Goal: Information Seeking & Learning: Compare options

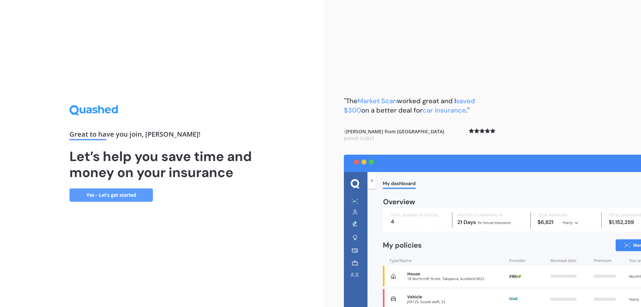
click at [130, 194] on link "Yes - Let’s get started" at bounding box center [110, 194] width 83 height 13
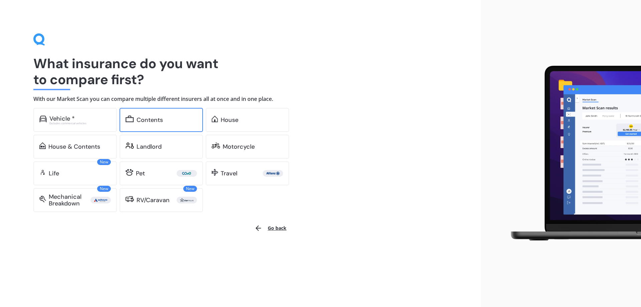
click at [146, 120] on div "Contents" at bounding box center [149, 119] width 26 height 7
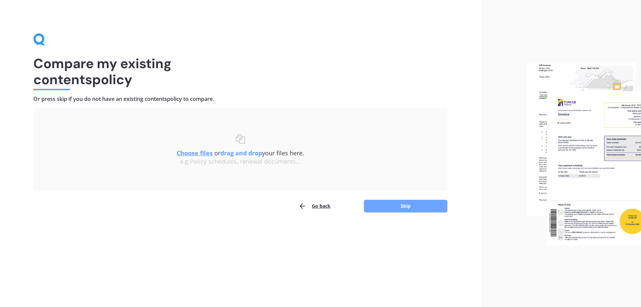
click at [403, 206] on button "Skip" at bounding box center [405, 206] width 83 height 13
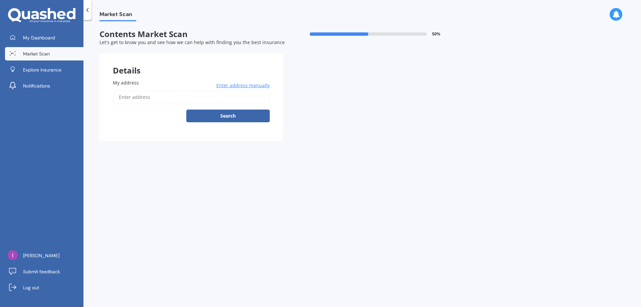
click at [164, 98] on input "My address" at bounding box center [191, 97] width 157 height 14
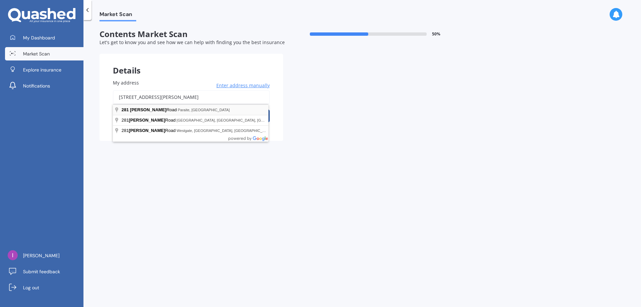
type input "[STREET_ADDRESS][PERSON_NAME]"
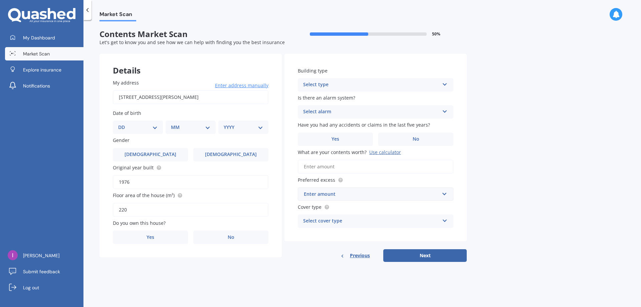
click at [152, 128] on select "DD 01 02 03 04 05 06 07 08 09 10 11 12 13 14 15 16 17 18 19 20 21 22 23 24 25 2…" at bounding box center [137, 126] width 39 height 7
select select "14"
click at [123, 123] on select "DD 01 02 03 04 05 06 07 08 09 10 11 12 13 14 15 16 17 18 19 20 21 22 23 24 25 2…" at bounding box center [137, 126] width 39 height 7
click at [210, 128] on div "MM 01 02 03 04 05 06 07 08 09 10 11 12" at bounding box center [191, 126] width 47 height 13
click at [185, 123] on select "MM 01 02 03 04 05 06 07 08 09 10 11 12" at bounding box center [191, 126] width 37 height 7
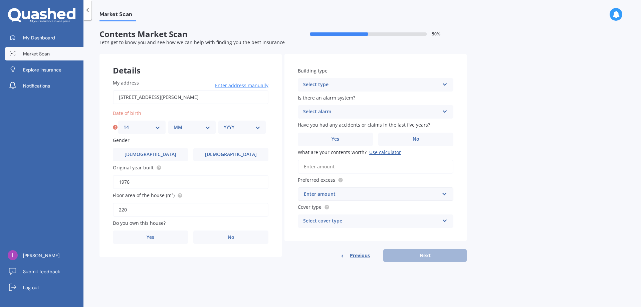
select select "08"
click at [173, 123] on select "MM 01 02 03 04 05 06 07 08 09 10 11 12" at bounding box center [191, 126] width 37 height 7
click at [258, 127] on select "YYYY 2009 2008 2007 2006 2005 2004 2003 2002 2001 2000 1999 1998 1997 1996 1995…" at bounding box center [242, 126] width 37 height 7
select select "1973"
click at [224, 123] on select "YYYY 2009 2008 2007 2006 2005 2004 2003 2002 2001 2000 1999 1998 1997 1996 1995…" at bounding box center [242, 126] width 37 height 7
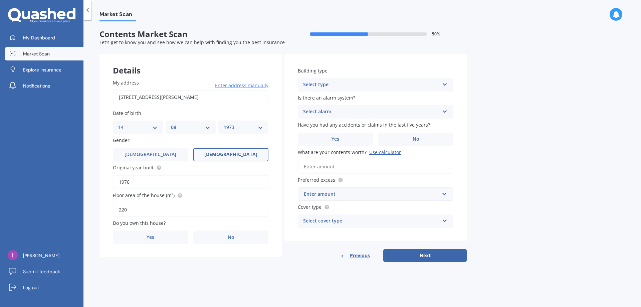
click at [213, 155] on label "[DEMOGRAPHIC_DATA]" at bounding box center [230, 154] width 75 height 13
click at [0, 0] on input "[DEMOGRAPHIC_DATA]" at bounding box center [0, 0] width 0 height 0
click at [207, 271] on div "Market Scan Contents Market Scan 50 % Let's get to know you and see how we can …" at bounding box center [361, 164] width 557 height 287
click at [167, 238] on label "Yes" at bounding box center [150, 236] width 75 height 13
click at [0, 0] on input "Yes" at bounding box center [0, 0] width 0 height 0
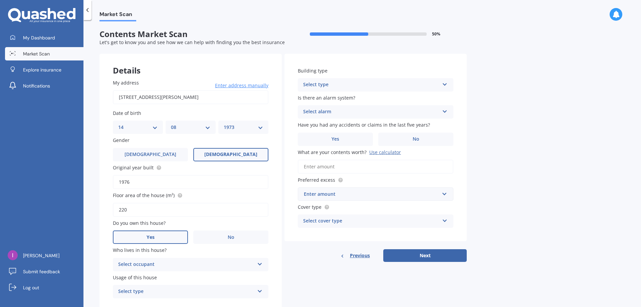
click at [444, 85] on icon at bounding box center [445, 83] width 6 height 5
click at [338, 98] on div "Freestanding" at bounding box center [375, 98] width 155 height 12
click at [445, 112] on icon at bounding box center [445, 110] width 6 height 5
click at [315, 147] on div "No" at bounding box center [375, 149] width 155 height 12
click at [413, 141] on span "No" at bounding box center [415, 139] width 7 height 6
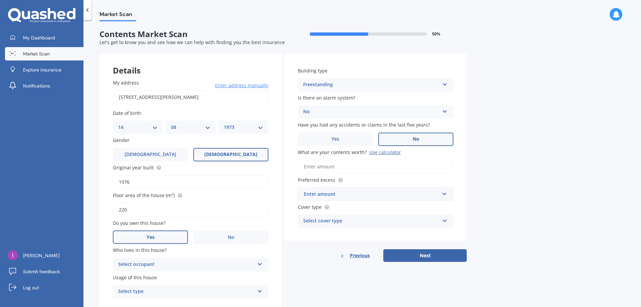
click at [0, 0] on input "No" at bounding box center [0, 0] width 0 height 0
click at [345, 166] on input "What are your contents worth? Use calculator" at bounding box center [375, 166] width 155 height 14
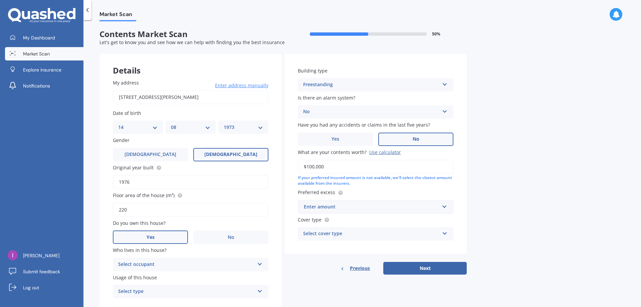
type input "$100,000"
click at [382, 188] on div "Building type Freestanding Freestanding Multi-unit (in a block of 6 or less) Mu…" at bounding box center [375, 154] width 182 height 200
click at [350, 208] on div "Enter amount" at bounding box center [371, 206] width 135 height 7
type input "250"
click at [339, 219] on div "$ 250" at bounding box center [375, 219] width 155 height 12
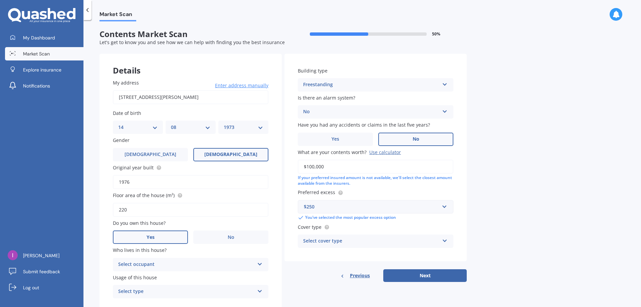
click at [347, 242] on div "Select cover type" at bounding box center [371, 241] width 136 height 8
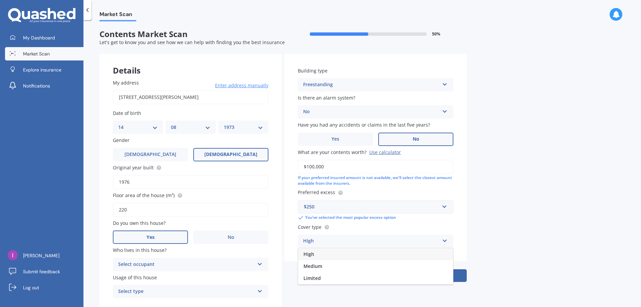
click at [342, 251] on div "High" at bounding box center [375, 254] width 155 height 12
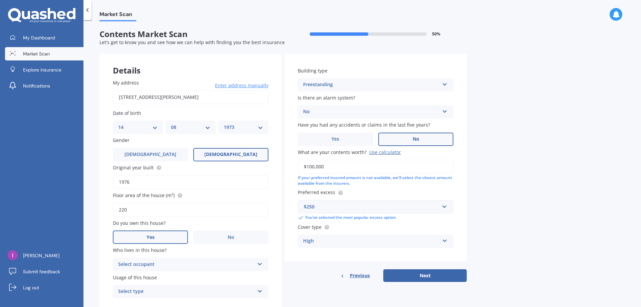
click at [404, 275] on button "Next" at bounding box center [424, 275] width 83 height 13
click at [256, 263] on div "Select occupant Owner" at bounding box center [190, 264] width 155 height 13
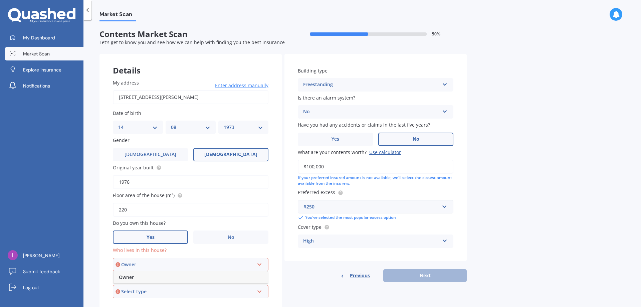
click at [159, 276] on div "Owner" at bounding box center [190, 277] width 154 height 12
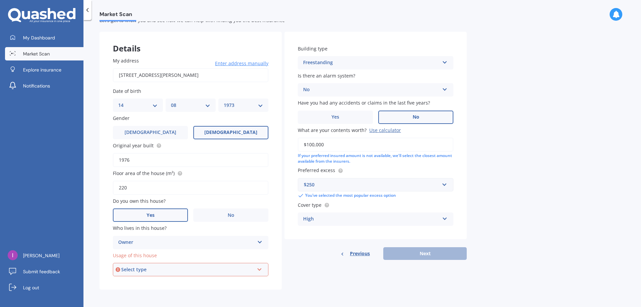
click at [250, 268] on div "Select type" at bounding box center [187, 269] width 133 height 7
click at [175, 282] on div "Permanent" at bounding box center [190, 282] width 154 height 12
click at [418, 254] on button "Next" at bounding box center [424, 253] width 83 height 13
select select "14"
select select "08"
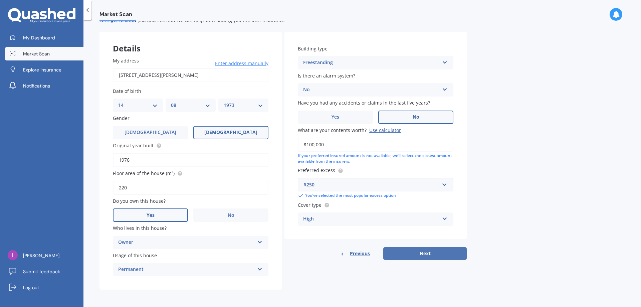
select select "1973"
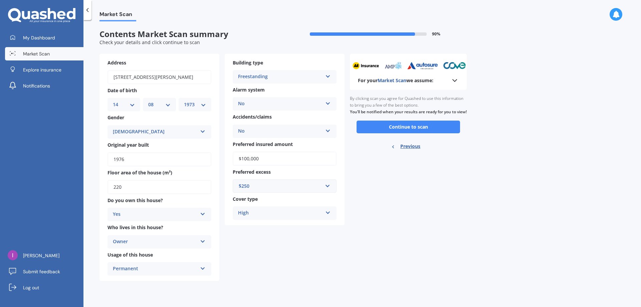
scroll to position [0, 0]
click at [399, 133] on button "Continue to scan" at bounding box center [407, 126] width 103 height 13
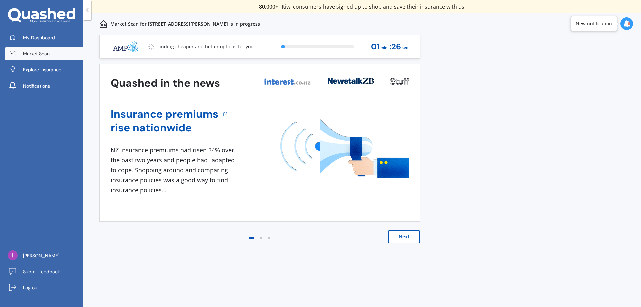
click at [404, 237] on button "Next" at bounding box center [404, 236] width 32 height 13
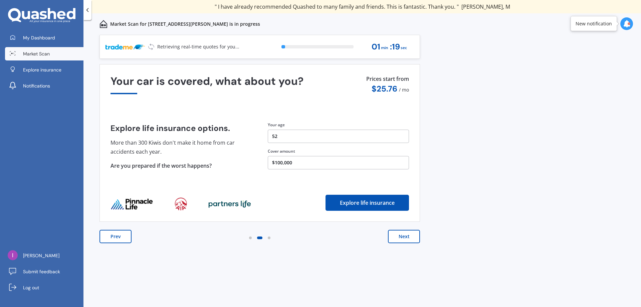
click at [400, 236] on button "Next" at bounding box center [404, 236] width 32 height 13
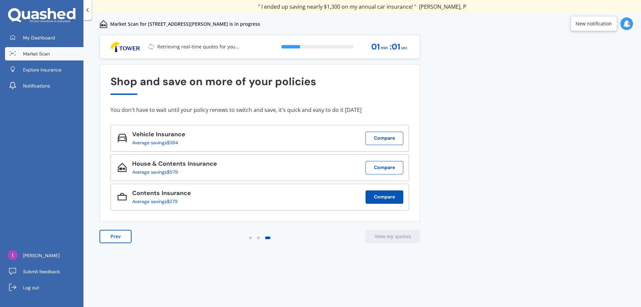
click at [387, 197] on button "Compare" at bounding box center [384, 196] width 38 height 13
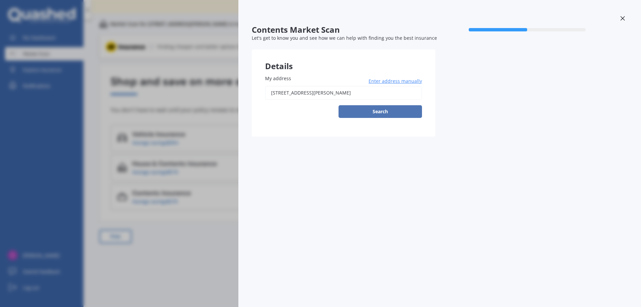
click at [382, 111] on button "Search" at bounding box center [379, 111] width 83 height 13
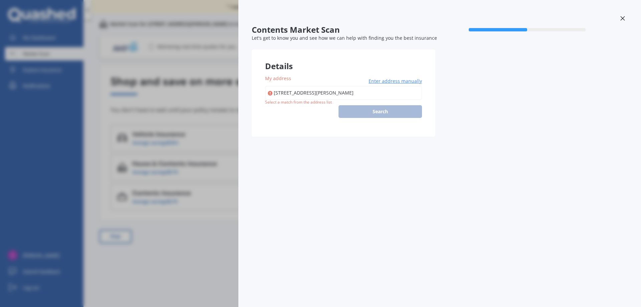
type input "[STREET_ADDRESS][PERSON_NAME]"
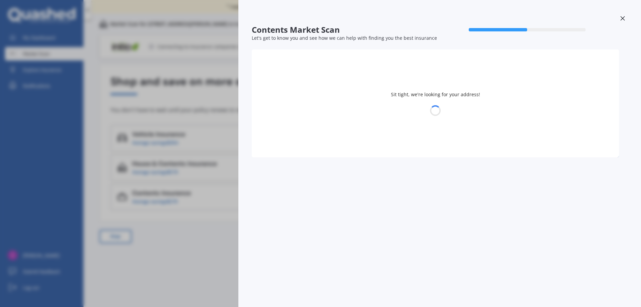
select select "14"
select select "08"
select select "1973"
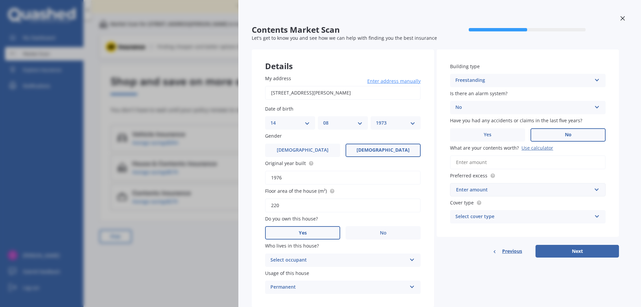
click at [413, 260] on icon at bounding box center [412, 258] width 6 height 5
click at [331, 272] on div "Owner" at bounding box center [342, 273] width 155 height 12
click at [505, 164] on input "What are your contents worth? Use calculator" at bounding box center [527, 162] width 155 height 14
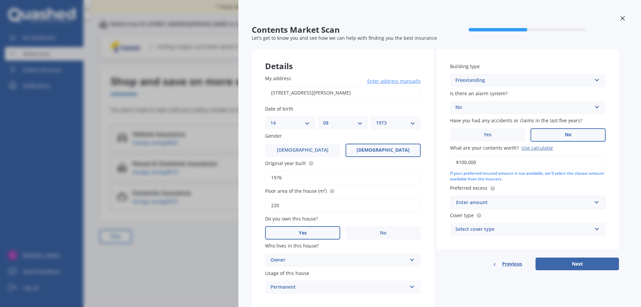
type input "$100,000"
click at [555, 184] on div "Building type Freestanding Freestanding Multi-unit (in a block of 6 or less) Mu…" at bounding box center [527, 149] width 182 height 200
click at [494, 202] on div "Enter amount" at bounding box center [523, 202] width 135 height 7
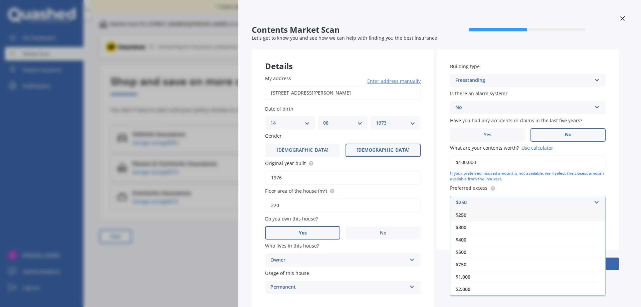
click at [484, 215] on div "$250" at bounding box center [527, 215] width 155 height 12
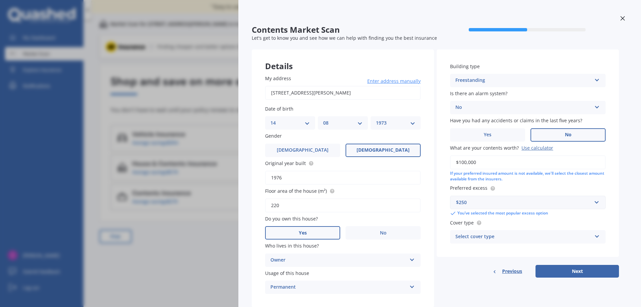
click at [527, 236] on div "Select cover type" at bounding box center [523, 237] width 136 height 8
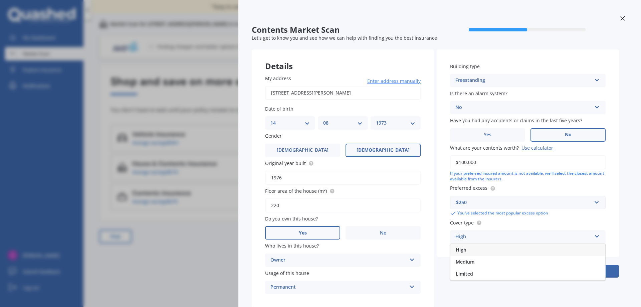
click at [481, 250] on div "High" at bounding box center [527, 250] width 155 height 12
click at [559, 269] on button "Next" at bounding box center [576, 271] width 83 height 13
select select "14"
select select "08"
select select "1973"
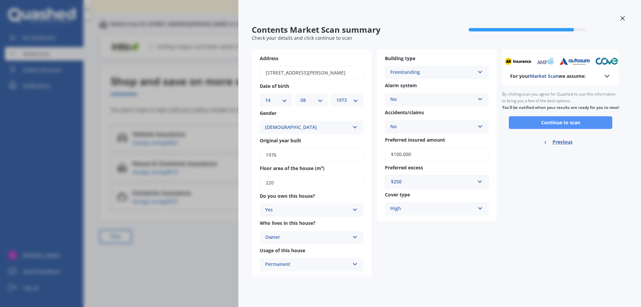
click at [556, 128] on button "Continue to scan" at bounding box center [559, 122] width 103 height 13
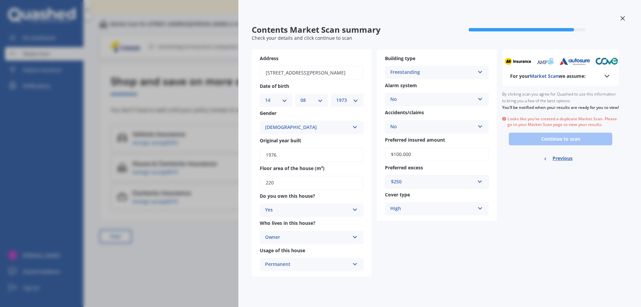
click at [560, 163] on span "Previous" at bounding box center [562, 158] width 20 height 10
select select "14"
select select "08"
select select "1973"
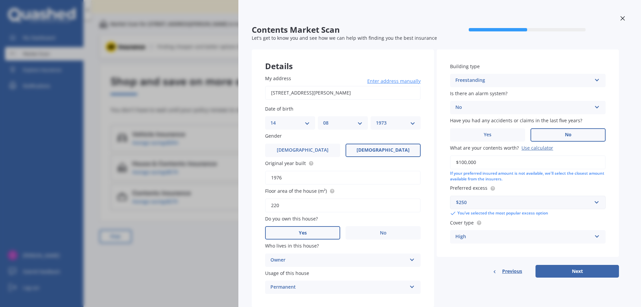
click at [620, 17] on icon at bounding box center [622, 18] width 5 height 5
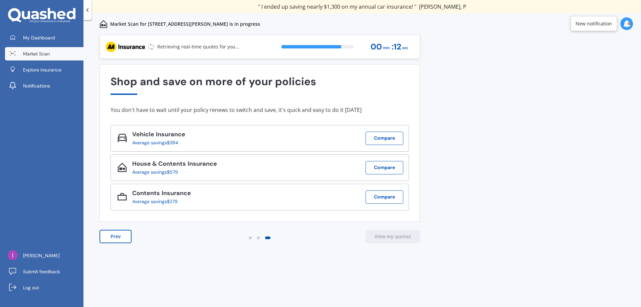
click at [47, 52] on span "Market Scan" at bounding box center [36, 53] width 27 height 7
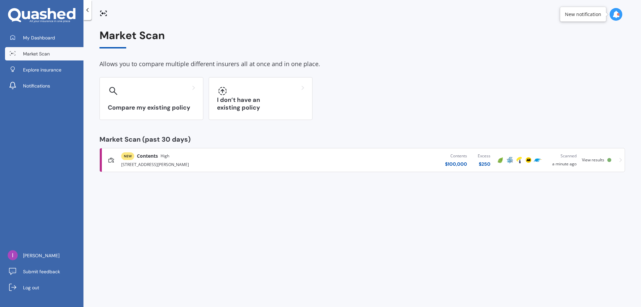
click at [600, 159] on span "View results" at bounding box center [593, 160] width 22 height 6
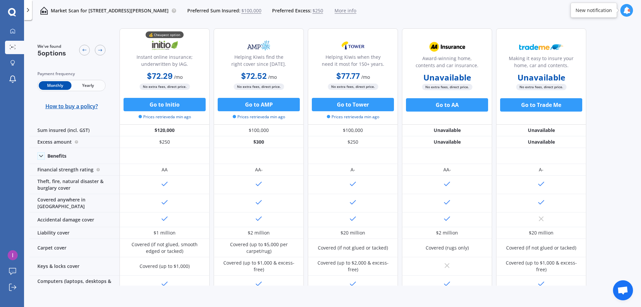
click at [247, 11] on span "$100,000" at bounding box center [251, 10] width 20 height 7
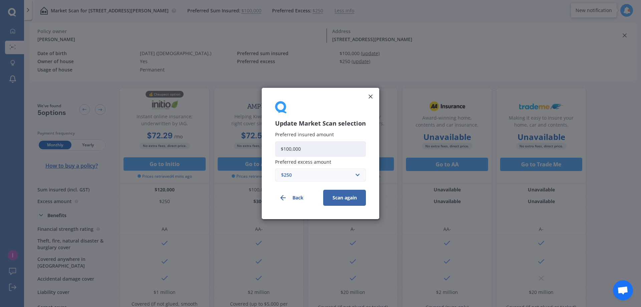
click at [290, 149] on input "$100,000" at bounding box center [320, 148] width 91 height 15
type input "$50,000"
click at [356, 178] on input "text" at bounding box center [318, 174] width 85 height 13
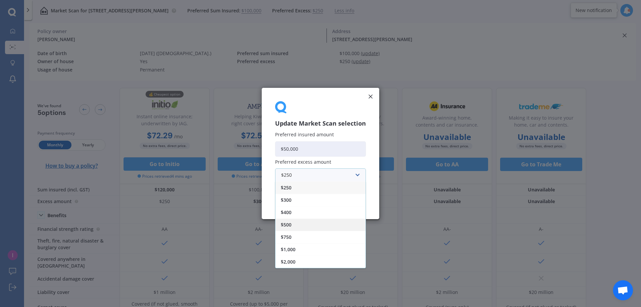
click at [317, 226] on div "$500" at bounding box center [320, 224] width 90 height 12
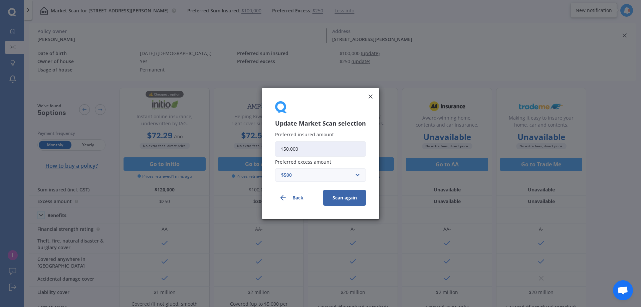
click at [351, 196] on button "Scan again" at bounding box center [344, 198] width 43 height 16
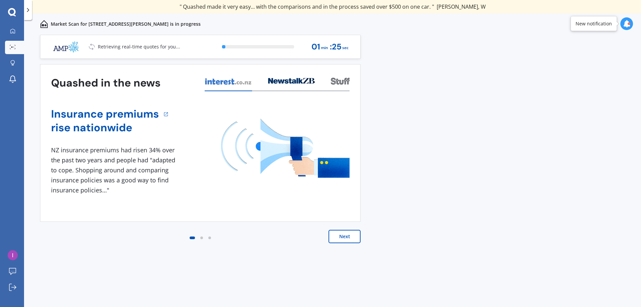
click at [346, 234] on button "Next" at bounding box center [344, 236] width 32 height 13
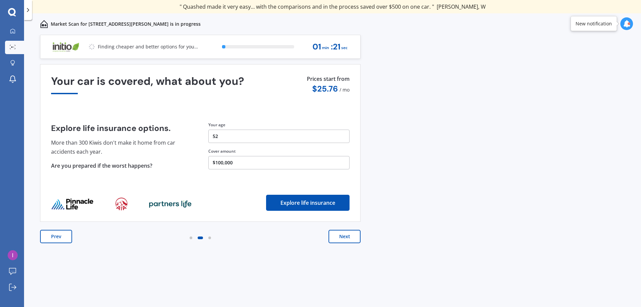
click at [346, 234] on button "Next" at bounding box center [344, 236] width 32 height 13
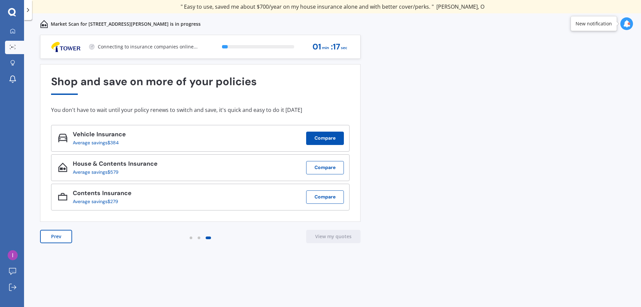
click at [319, 139] on button "Compare" at bounding box center [325, 137] width 38 height 13
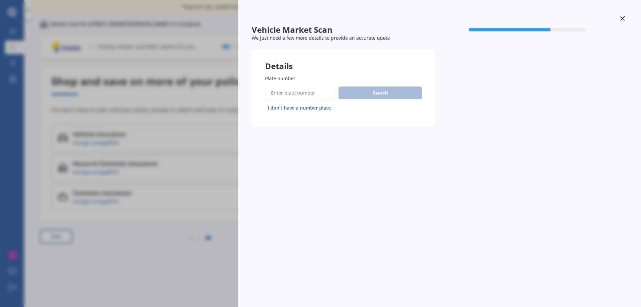
click at [317, 92] on input "Plate number" at bounding box center [300, 93] width 71 height 14
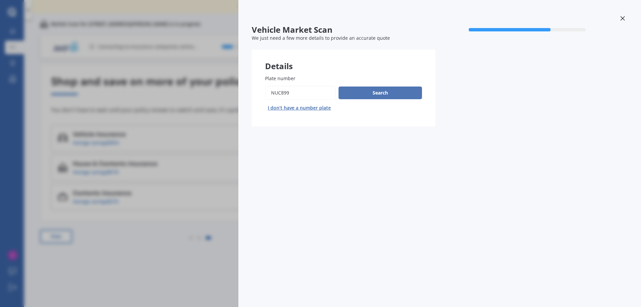
type input "nuc899"
click at [370, 93] on button "Search" at bounding box center [379, 92] width 83 height 13
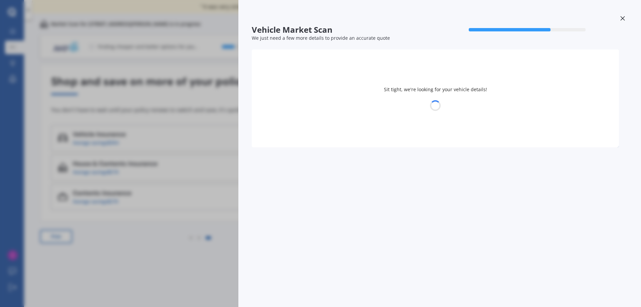
select select "NISSAN"
select select "X-TRAIL"
select select "14"
select select "08"
select select "1973"
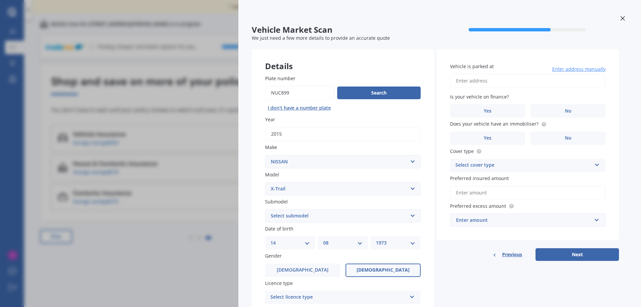
click at [411, 215] on select "Select submodel (All Other) 2000cc Hybrid 2WD non-turbo 4WD 20X Petrol ST ST 4W…" at bounding box center [342, 215] width 155 height 13
select select "2000CC HYBRID"
click at [265, 209] on select "Select submodel (All Other) 2000cc Hybrid 2WD non-turbo 4WD 20X Petrol ST ST 4W…" at bounding box center [342, 215] width 155 height 13
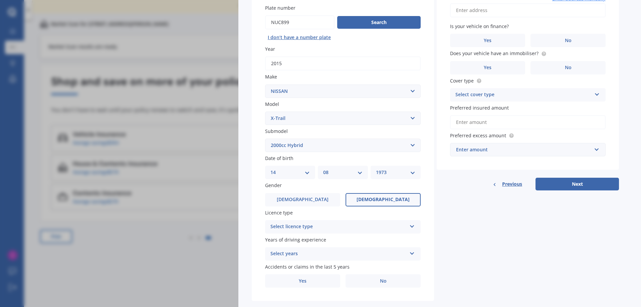
scroll to position [83, 0]
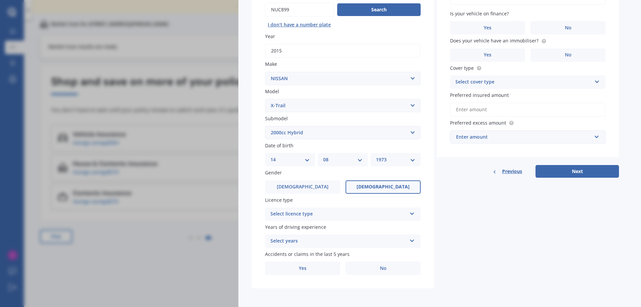
click at [410, 213] on icon at bounding box center [412, 212] width 6 height 5
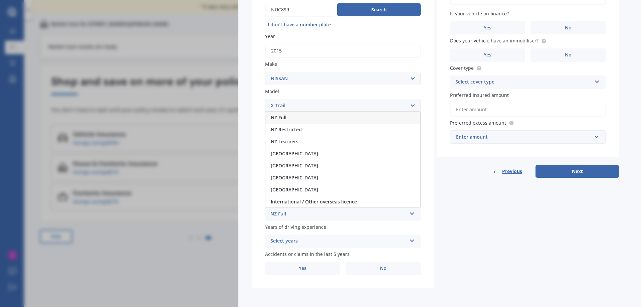
click at [285, 117] on span "NZ Full" at bounding box center [279, 117] width 16 height 6
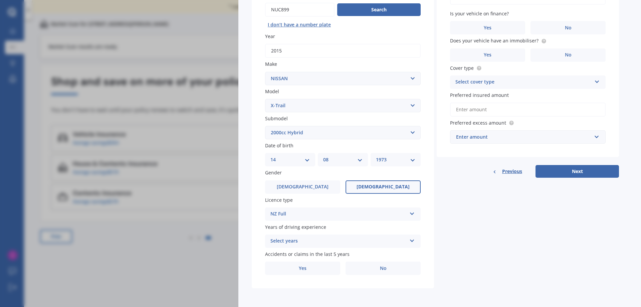
click at [413, 240] on icon at bounding box center [412, 239] width 6 height 5
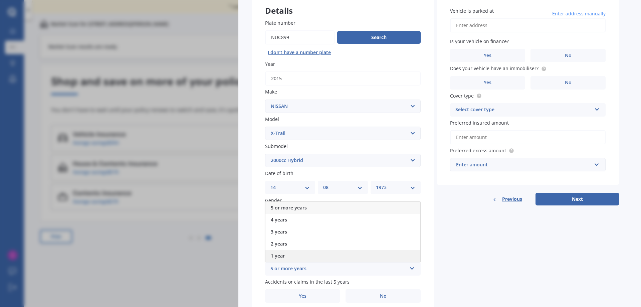
scroll to position [67, 0]
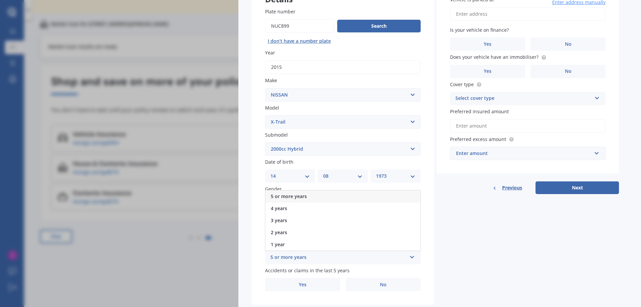
click at [312, 195] on div "5 or more years" at bounding box center [342, 196] width 155 height 12
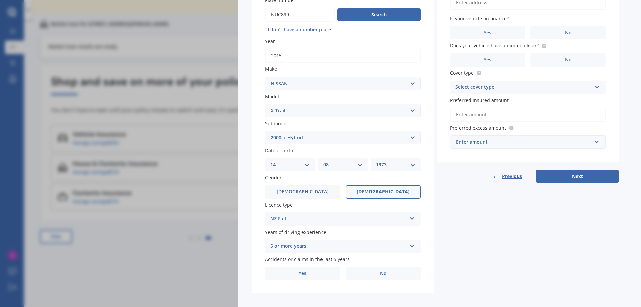
scroll to position [83, 0]
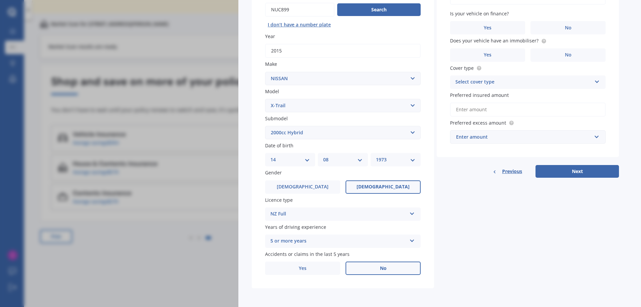
click at [384, 268] on span "No" at bounding box center [383, 268] width 7 height 6
click at [0, 0] on input "No" at bounding box center [0, 0] width 0 height 0
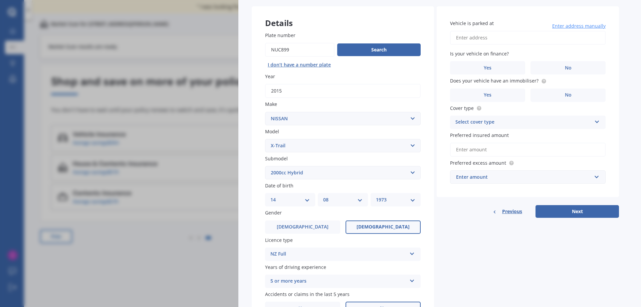
scroll to position [0, 0]
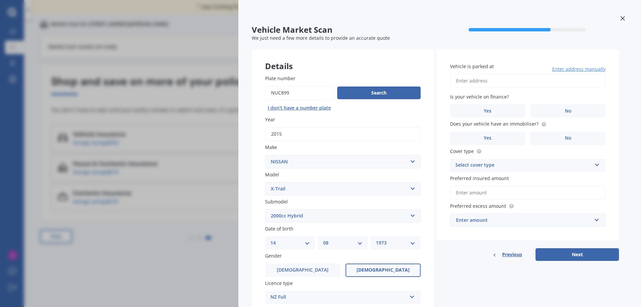
click at [495, 80] on input "Vehicle is parked at" at bounding box center [527, 81] width 155 height 14
drag, startPoint x: 600, startPoint y: 80, endPoint x: 443, endPoint y: 85, distance: 156.9
click at [443, 85] on div "Vehicle is parked at [STREET_ADDRESS][PERSON_NAME] Enter address manually Is yo…" at bounding box center [527, 144] width 182 height 191
click at [539, 79] on input "[STREET_ADDRESS]" at bounding box center [527, 81] width 155 height 14
type input "[STREET_ADDRESS][PERSON_NAME]"
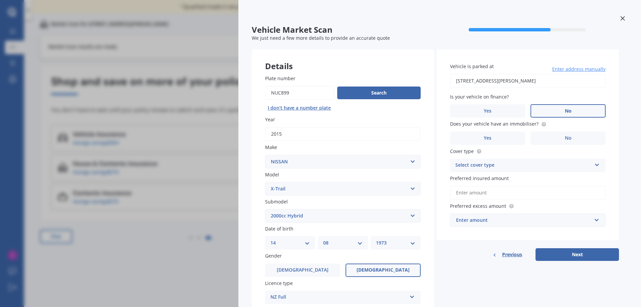
click at [569, 111] on span "No" at bounding box center [568, 111] width 7 height 6
click at [0, 0] on input "No" at bounding box center [0, 0] width 0 height 0
click at [572, 138] on label "No" at bounding box center [567, 137] width 75 height 13
click at [0, 0] on input "No" at bounding box center [0, 0] width 0 height 0
click at [515, 167] on div "Select cover type" at bounding box center [523, 165] width 136 height 8
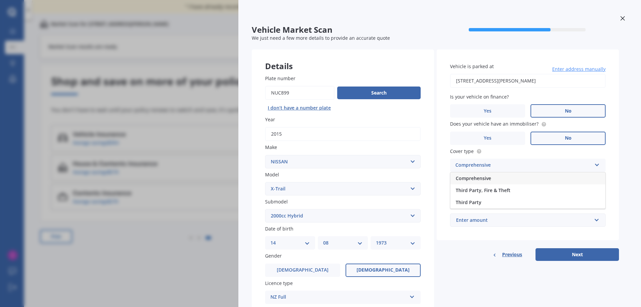
click at [506, 180] on div "Comprehensive" at bounding box center [527, 178] width 155 height 12
click at [504, 193] on input "Preferred insured amount" at bounding box center [527, 193] width 155 height 14
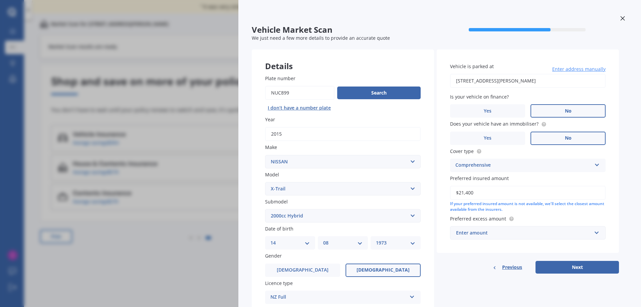
type input "$21,400"
click at [499, 233] on div "Enter amount" at bounding box center [523, 232] width 135 height 7
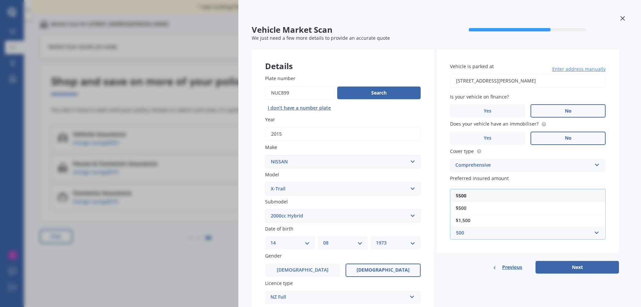
type input "500"
click at [485, 196] on div "$ 500" at bounding box center [527, 195] width 155 height 12
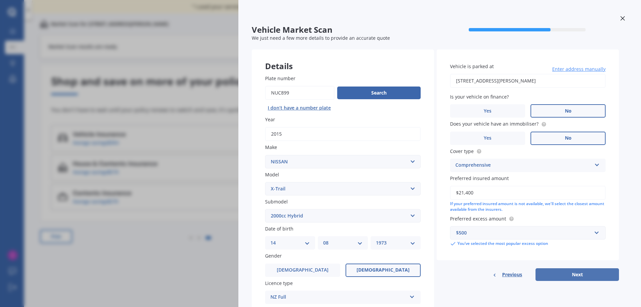
click at [579, 275] on button "Next" at bounding box center [576, 274] width 83 height 13
select select "14"
select select "08"
select select "1973"
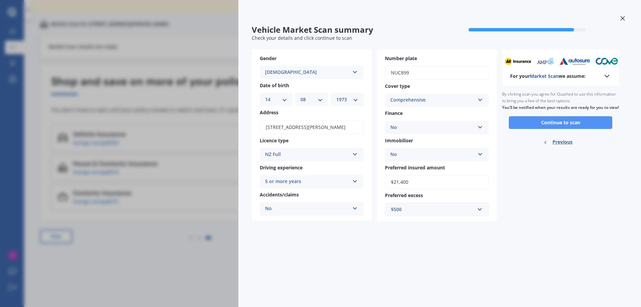
click at [566, 128] on button "Continue to scan" at bounding box center [559, 122] width 103 height 13
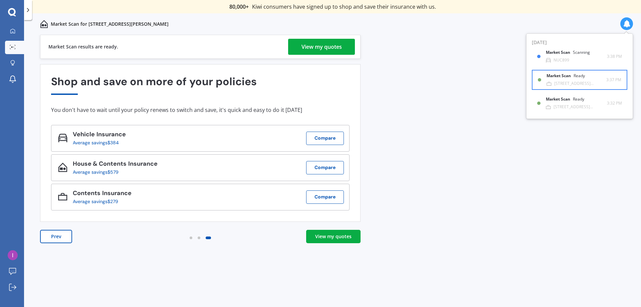
click at [569, 81] on div "[STREET_ADDRESS][PERSON_NAME]" at bounding box center [580, 83] width 52 height 5
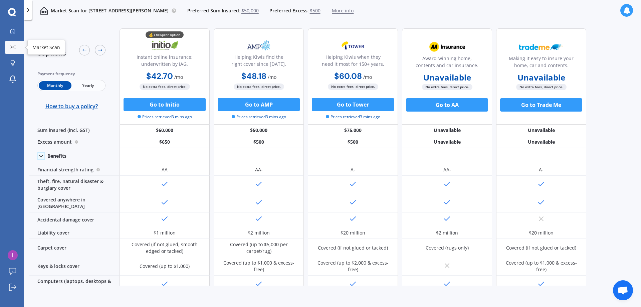
click at [13, 48] on icon at bounding box center [13, 47] width 6 height 4
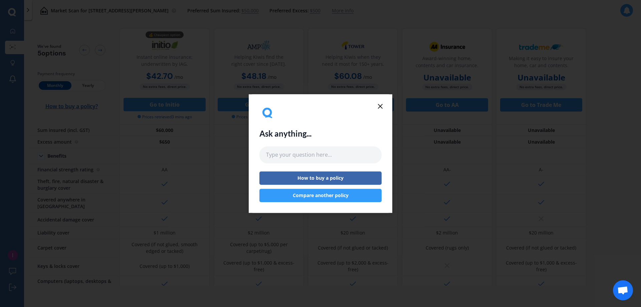
click at [379, 107] on icon at bounding box center [380, 106] width 8 height 8
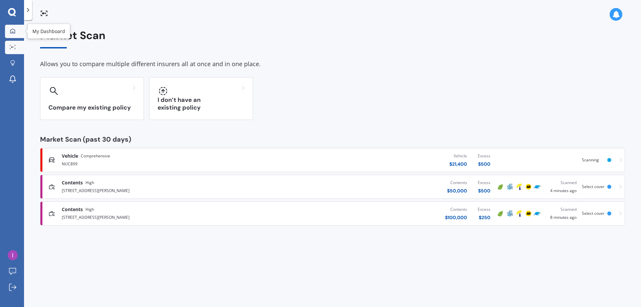
click at [15, 35] on link "My Dashboard" at bounding box center [14, 31] width 19 height 13
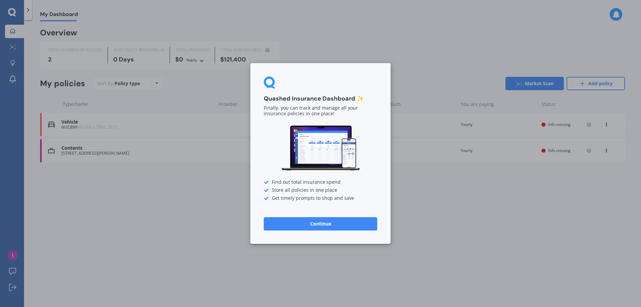
click at [336, 223] on button "Continue" at bounding box center [320, 223] width 113 height 13
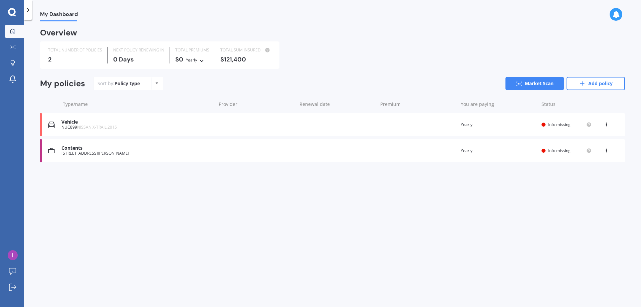
click at [76, 124] on div "Vehicle" at bounding box center [136, 122] width 151 height 6
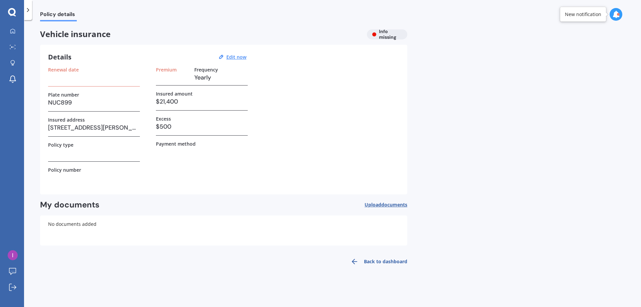
click at [587, 14] on div "New notification" at bounding box center [583, 14] width 36 height 7
click at [615, 13] on icon at bounding box center [615, 14] width 7 height 7
click at [551, 47] on div "Market Scan Ready" at bounding box center [559, 44] width 46 height 7
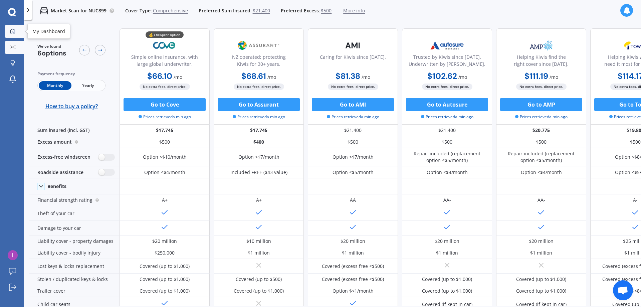
click at [14, 32] on icon at bounding box center [12, 30] width 5 height 5
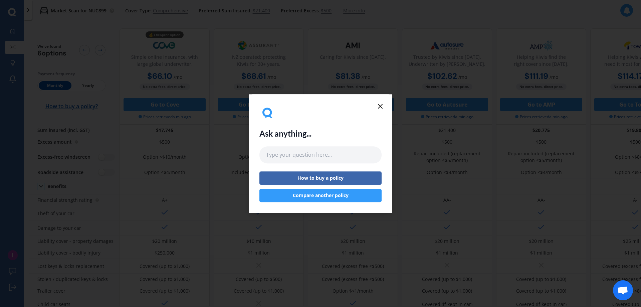
click at [378, 107] on icon at bounding box center [380, 106] width 8 height 8
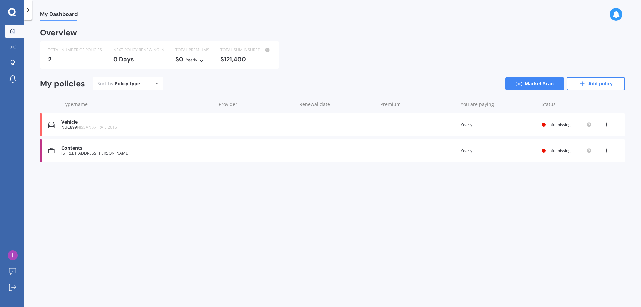
click at [617, 13] on icon at bounding box center [615, 14] width 7 height 7
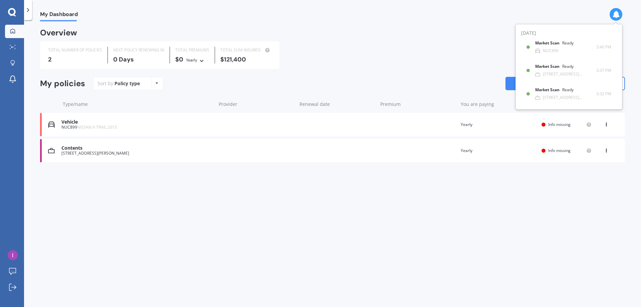
click at [418, 29] on div "Overview" at bounding box center [332, 35] width 585 height 12
click at [519, 85] on icon at bounding box center [519, 83] width 6 height 4
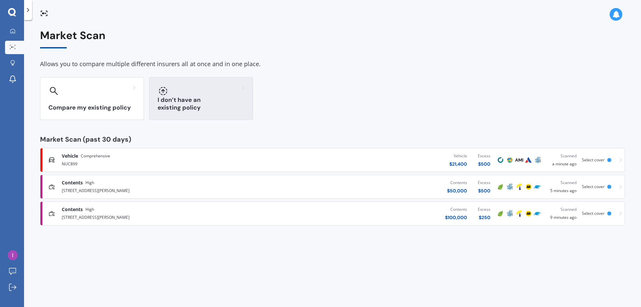
click at [181, 106] on h3 "I don’t have an existing policy" at bounding box center [200, 103] width 87 height 15
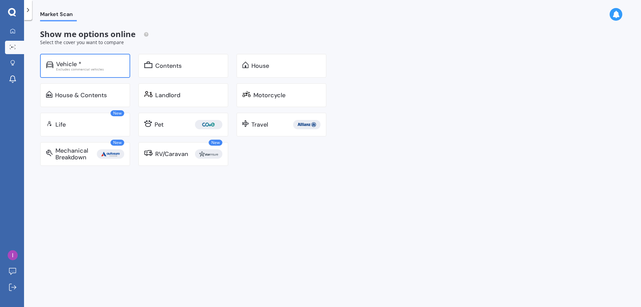
click at [73, 67] on div "Excludes commercial vehicles" at bounding box center [90, 68] width 68 height 3
click at [353, 176] on div "Market Scan Show me options online Select the cover you want to compare Vehicle…" at bounding box center [332, 164] width 617 height 287
drag, startPoint x: 12, startPoint y: 30, endPoint x: 64, endPoint y: 24, distance: 52.1
click at [13, 30] on icon at bounding box center [12, 30] width 5 height 5
